Goal: Go to known website: Go to known website

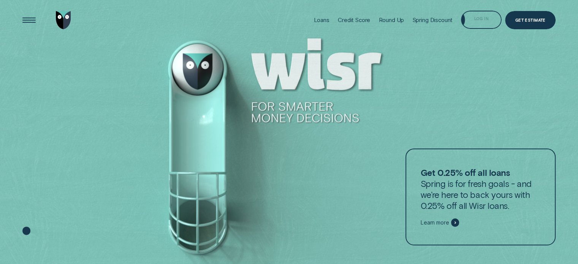
click at [283, 21] on div "Log in" at bounding box center [481, 20] width 15 height 3
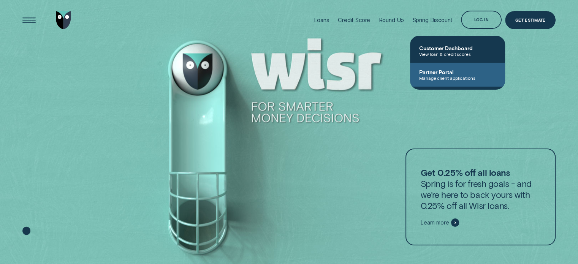
click at [283, 71] on span "Partner Portal" at bounding box center [457, 72] width 77 height 6
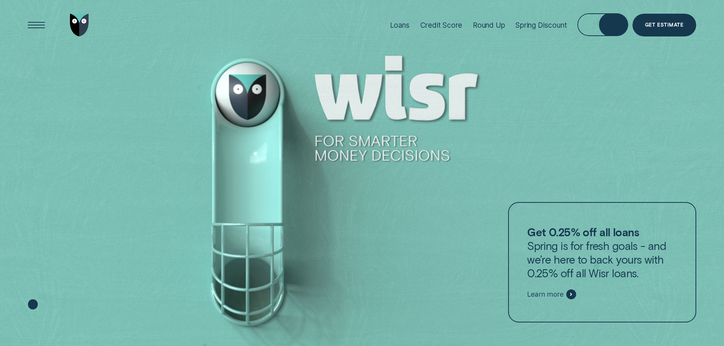
drag, startPoint x: 597, startPoint y: 22, endPoint x: 600, endPoint y: 61, distance: 38.9
click at [597, 22] on div "Log in" at bounding box center [602, 22] width 19 height 5
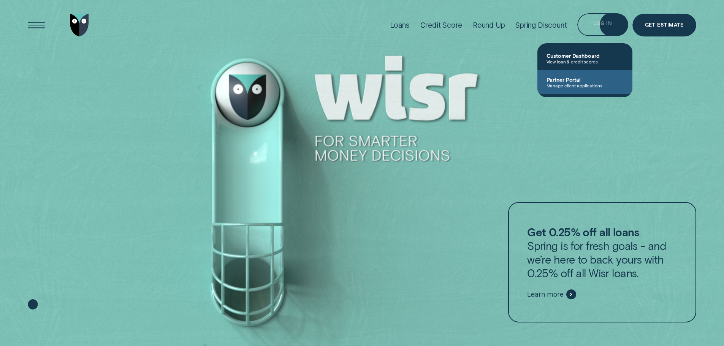
click at [596, 78] on span "Partner Portal" at bounding box center [585, 79] width 77 height 6
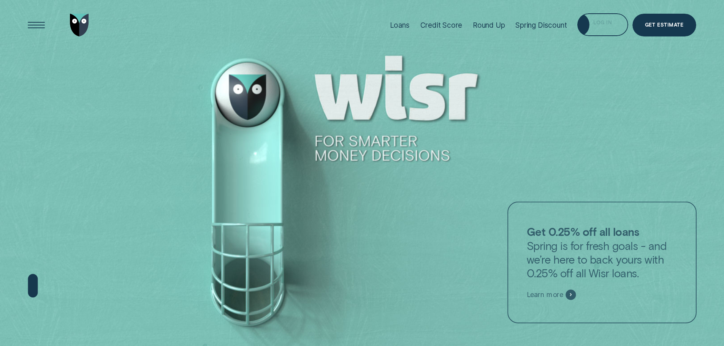
click at [602, 24] on div "Log in" at bounding box center [602, 26] width 19 height 5
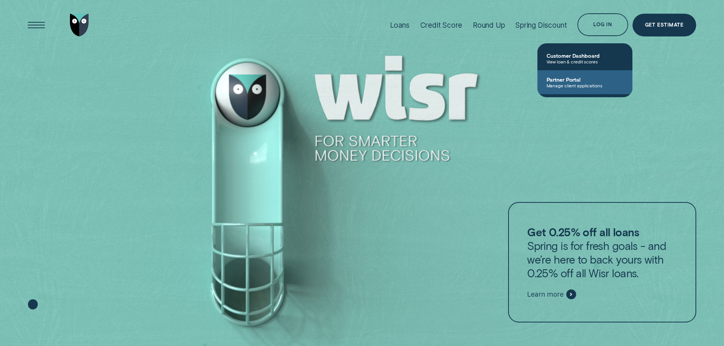
click at [585, 76] on span "Partner Portal" at bounding box center [585, 79] width 77 height 6
